Goal: Information Seeking & Learning: Learn about a topic

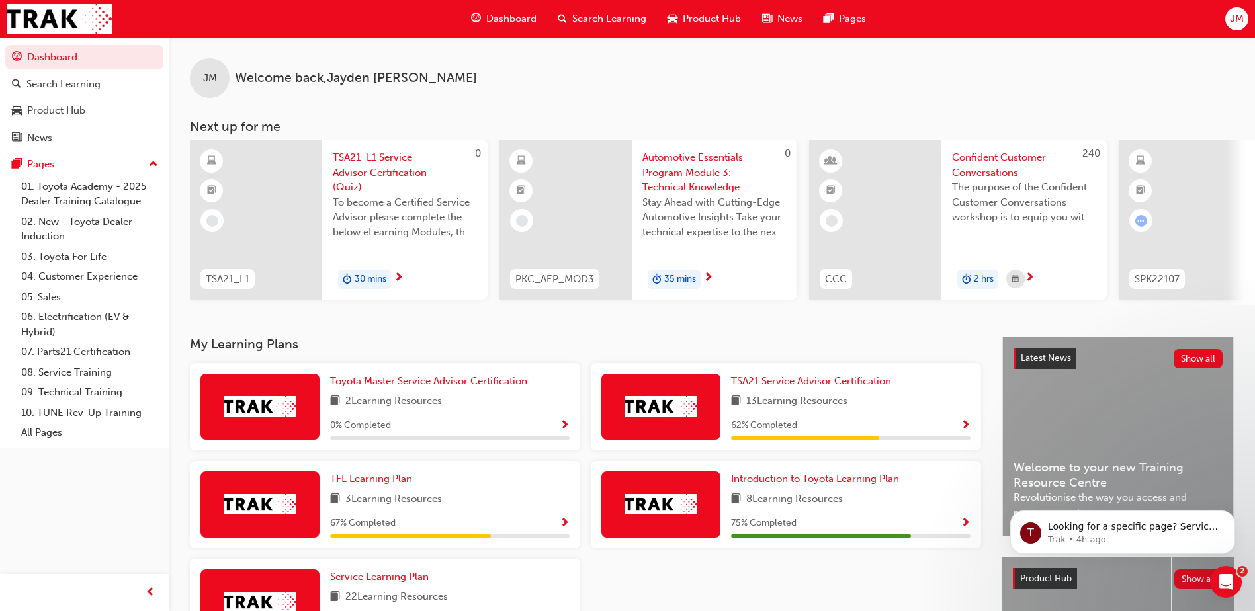
click at [695, 172] on span "Automotive Essentials Program Module 3: Technical Knowledge" at bounding box center [714, 172] width 144 height 45
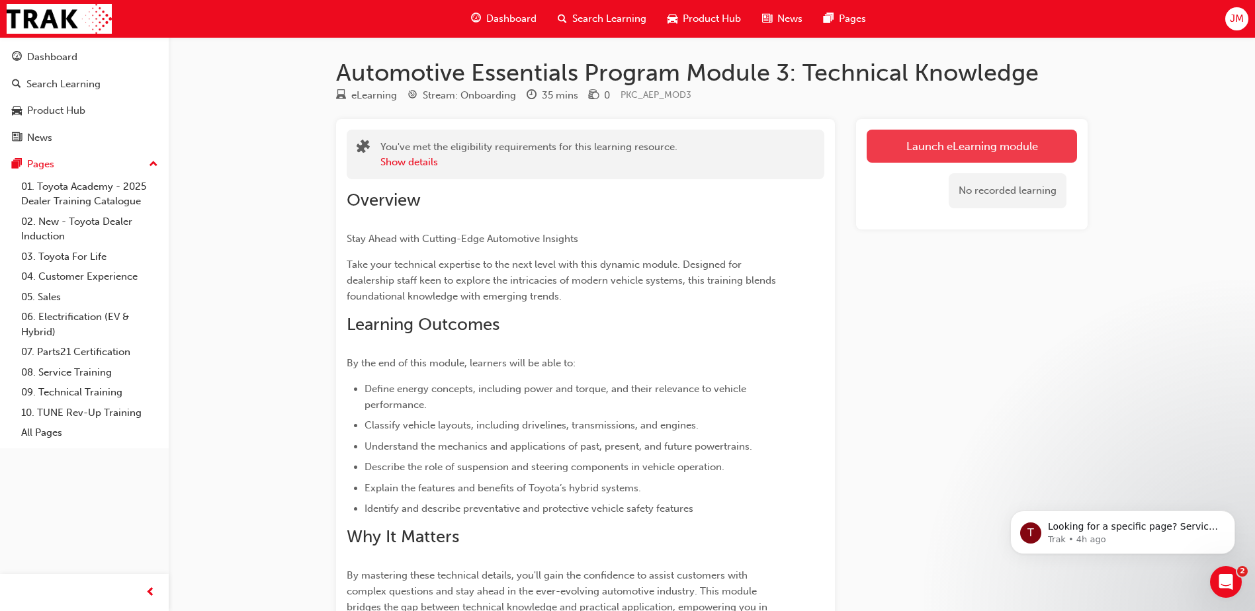
click at [975, 143] on link "Launch eLearning module" at bounding box center [972, 146] width 210 height 33
